Goal: Check status

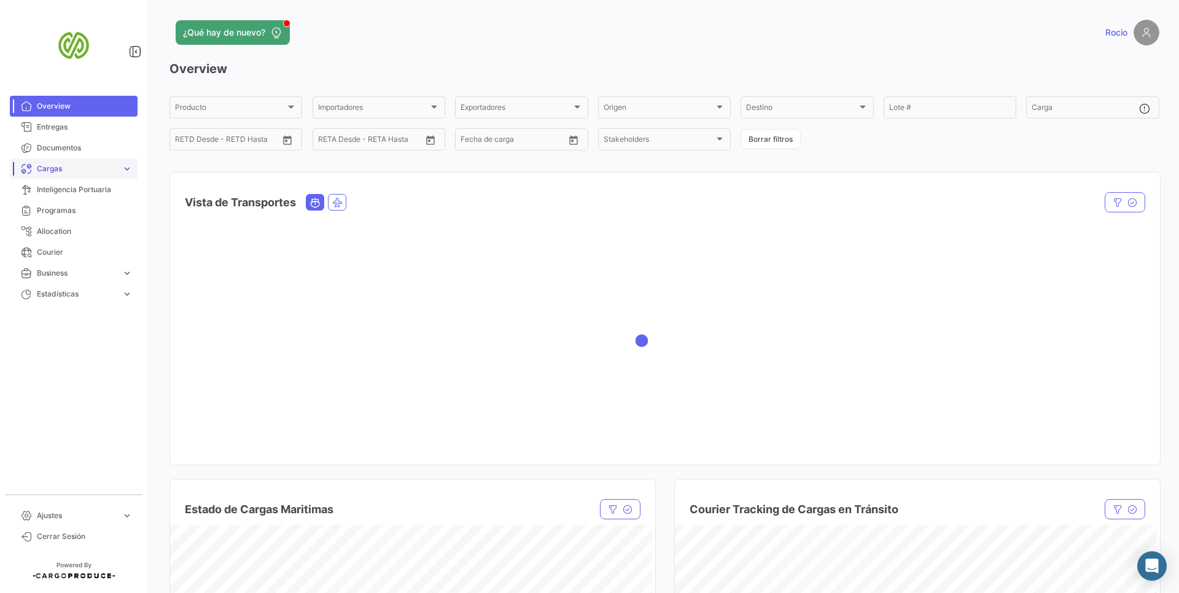
click at [116, 172] on span "Cargas" at bounding box center [77, 168] width 80 height 11
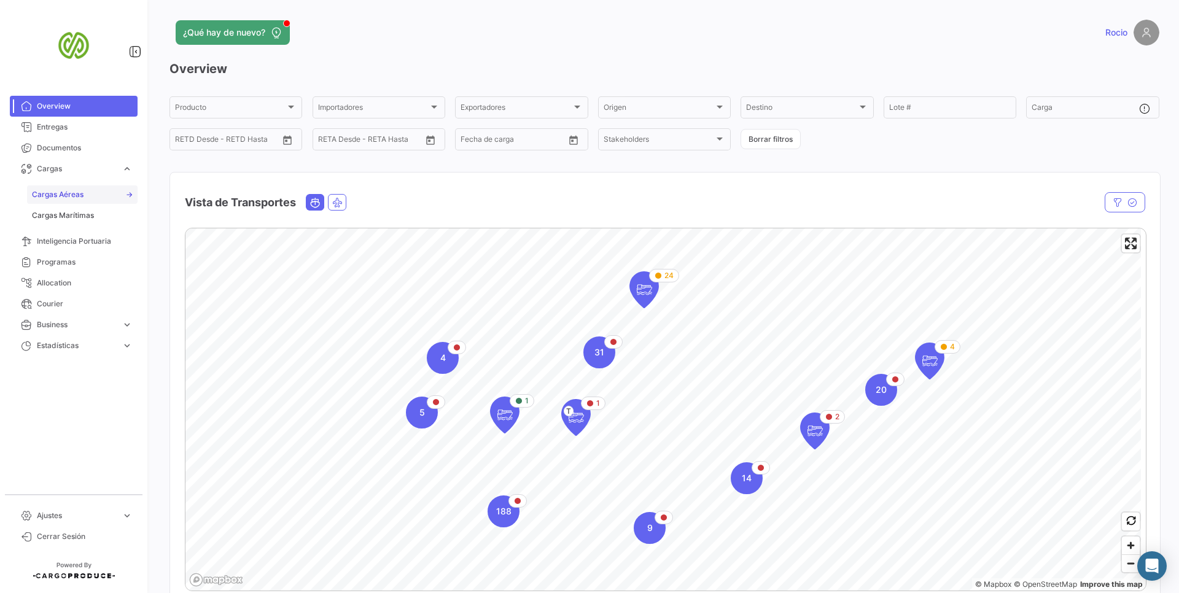
click at [95, 198] on link "Cargas Aéreas" at bounding box center [82, 194] width 111 height 18
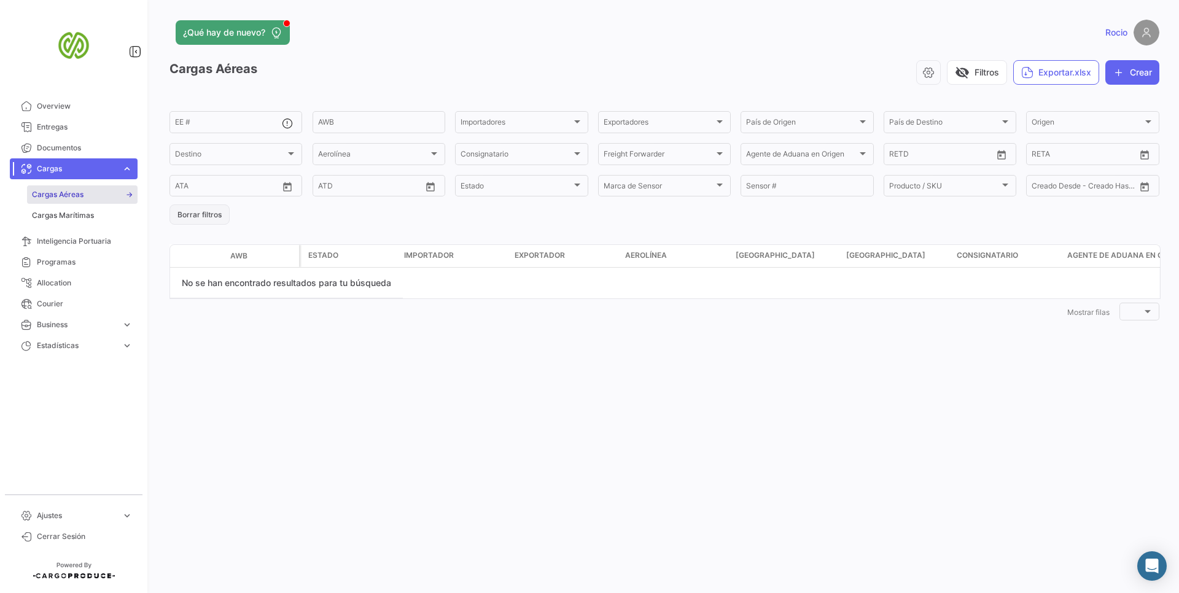
click at [222, 216] on button "Borrar filtros" at bounding box center [200, 215] width 60 height 20
click at [524, 188] on div "Estado" at bounding box center [516, 188] width 111 height 9
click at [504, 212] on div "Seleccionar todas" at bounding box center [527, 210] width 182 height 22
checkbox input "true"
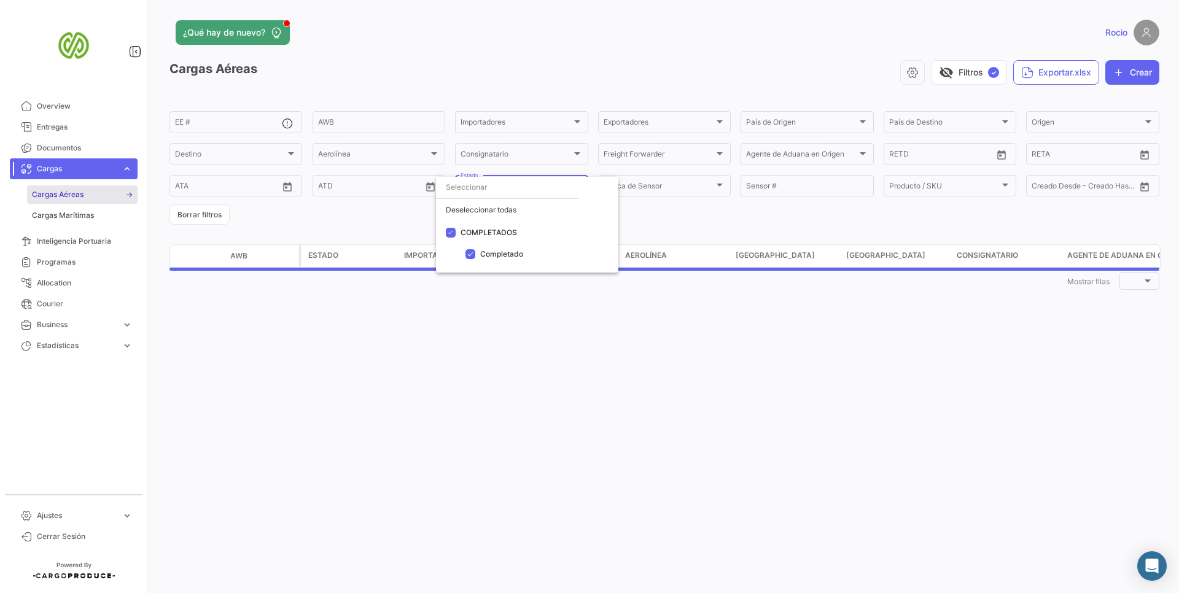
click at [712, 236] on div at bounding box center [589, 296] width 1179 height 593
